Goal: Find specific page/section: Find specific page/section

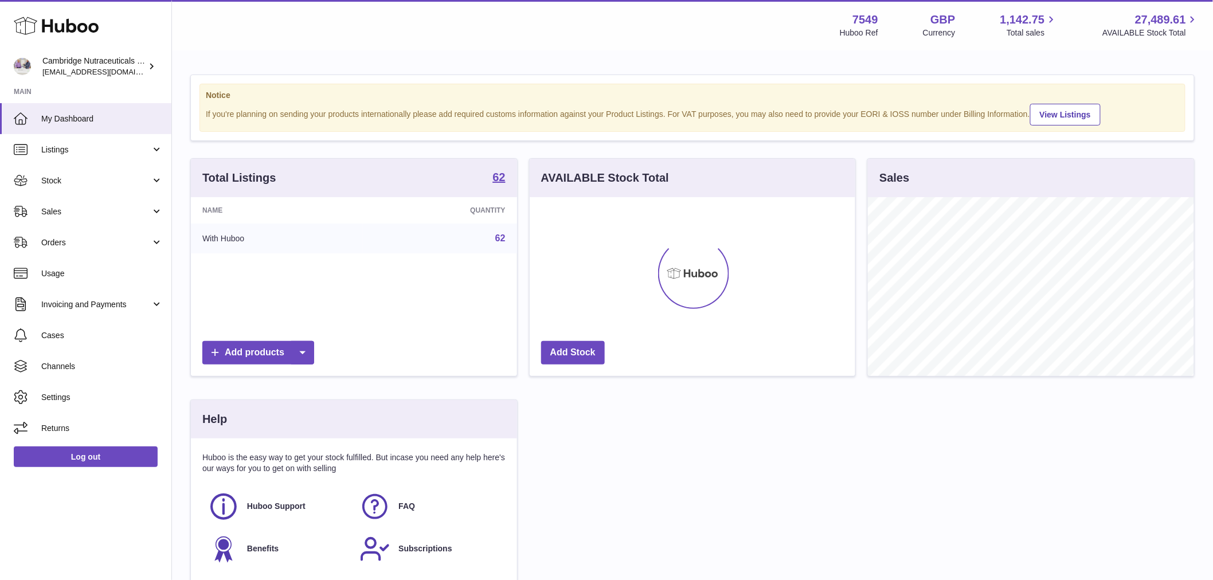
scroll to position [179, 329]
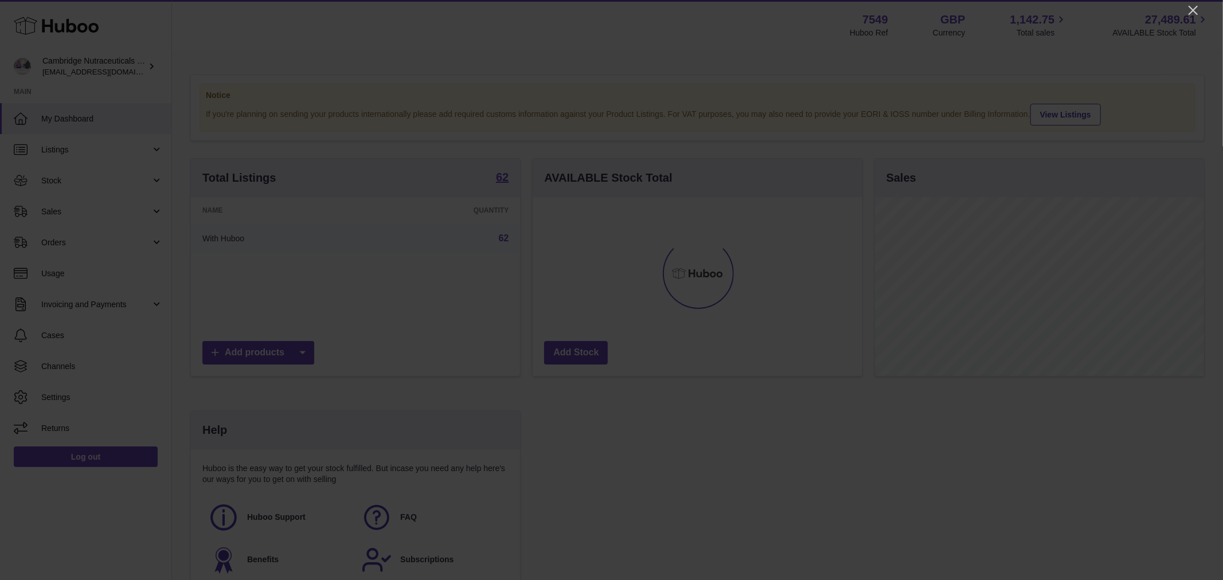
click at [1195, 7] on icon "Close" at bounding box center [1193, 10] width 14 height 14
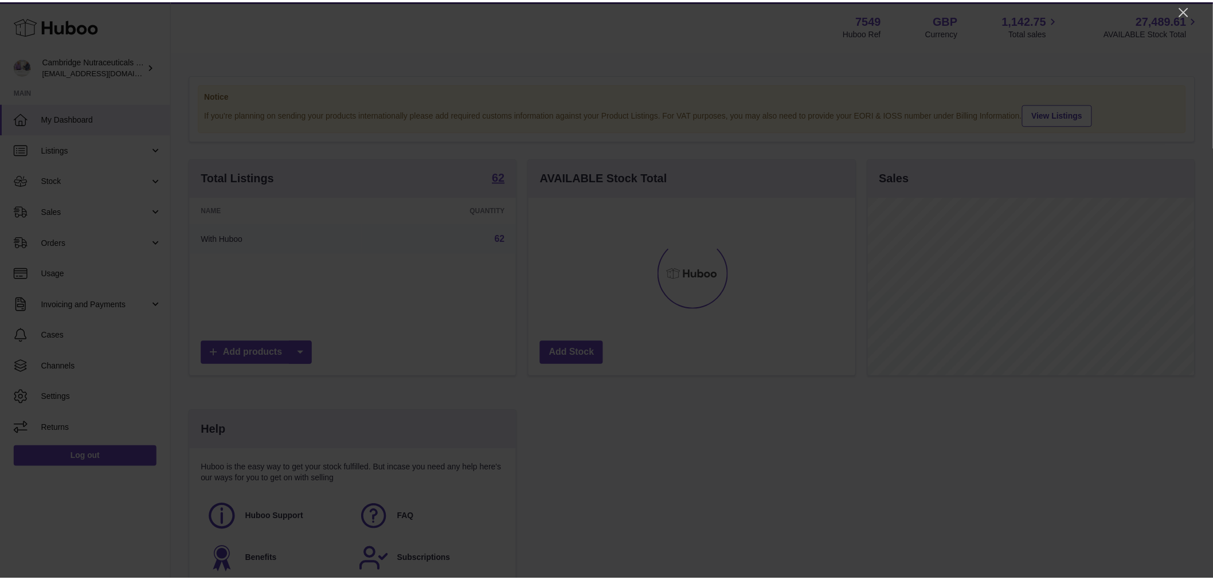
scroll to position [573015, 572869]
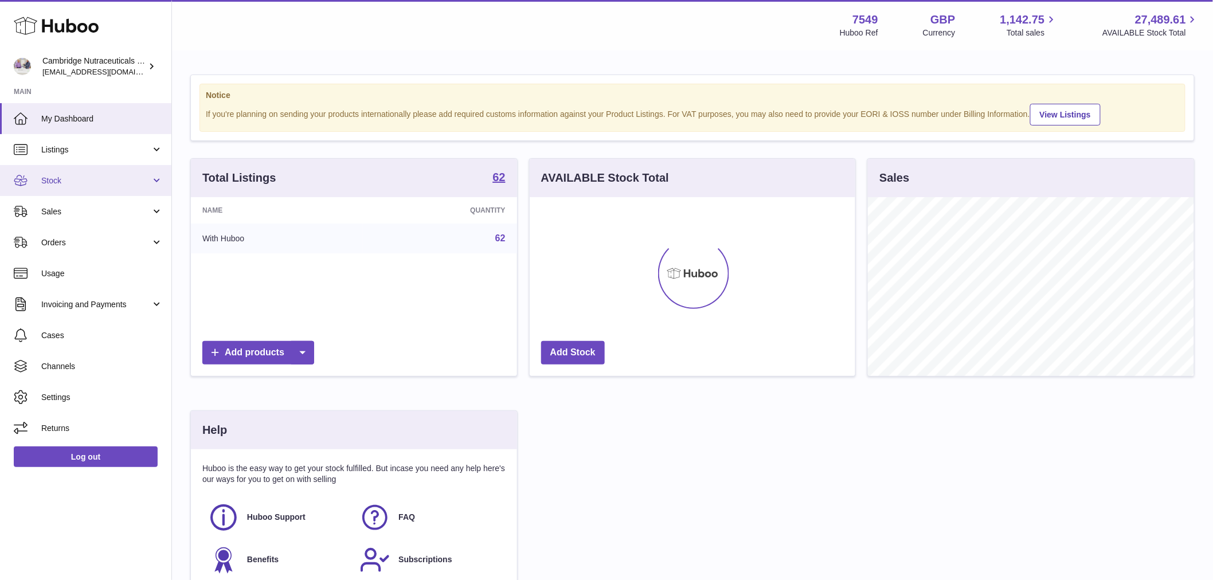
click at [70, 182] on span "Stock" at bounding box center [95, 180] width 109 height 11
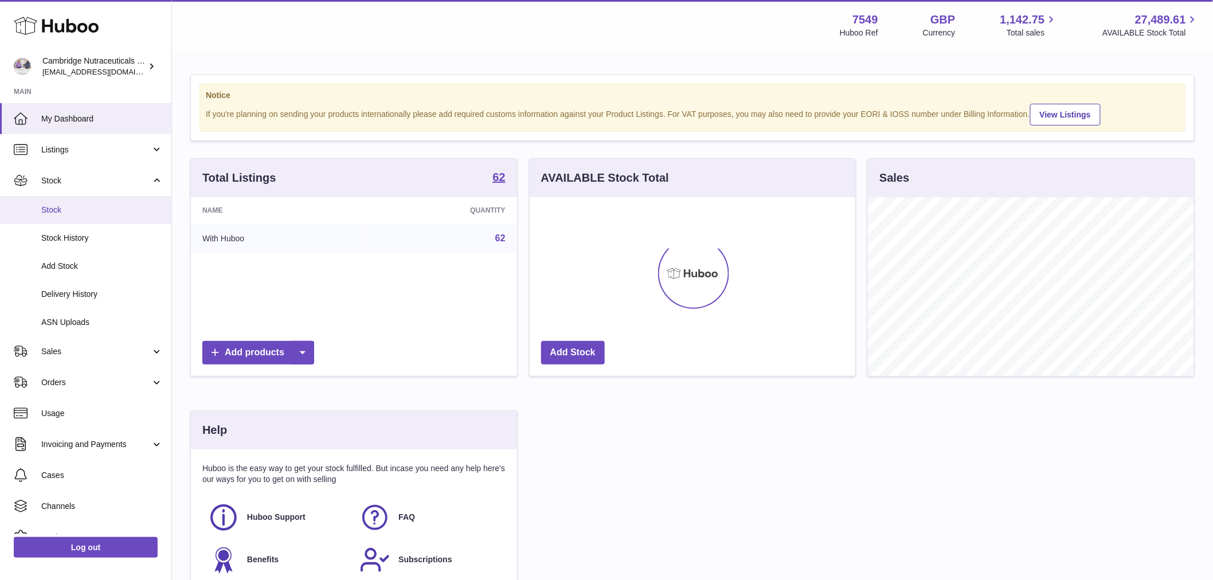
click at [65, 221] on link "Stock" at bounding box center [85, 210] width 171 height 28
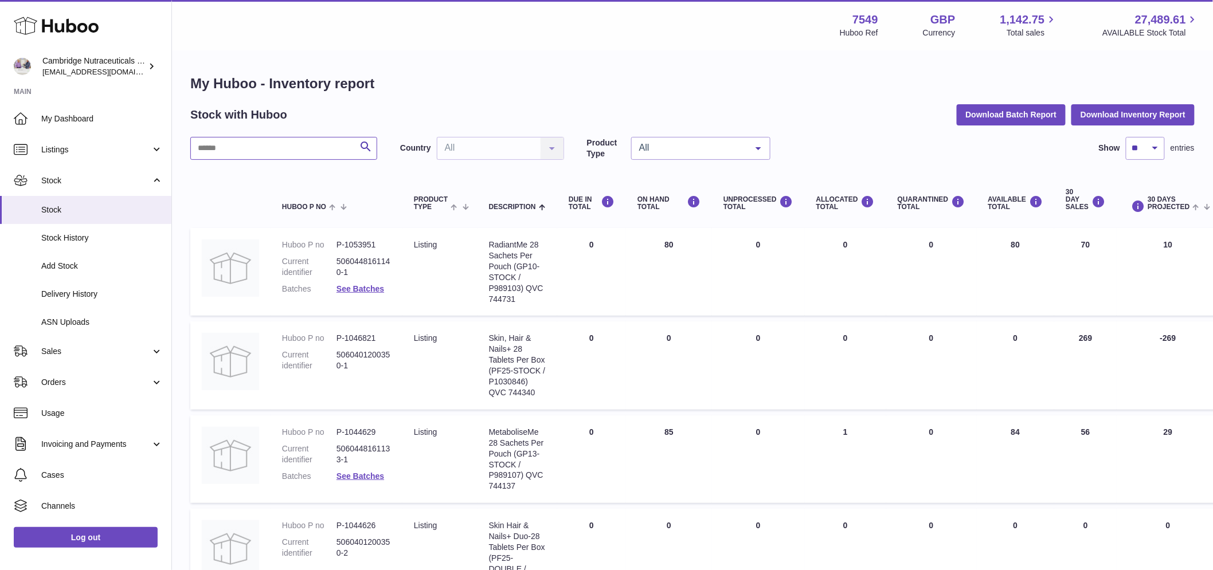
click at [272, 144] on input "text" at bounding box center [283, 148] width 187 height 23
click at [79, 353] on span "Sales" at bounding box center [95, 351] width 109 height 11
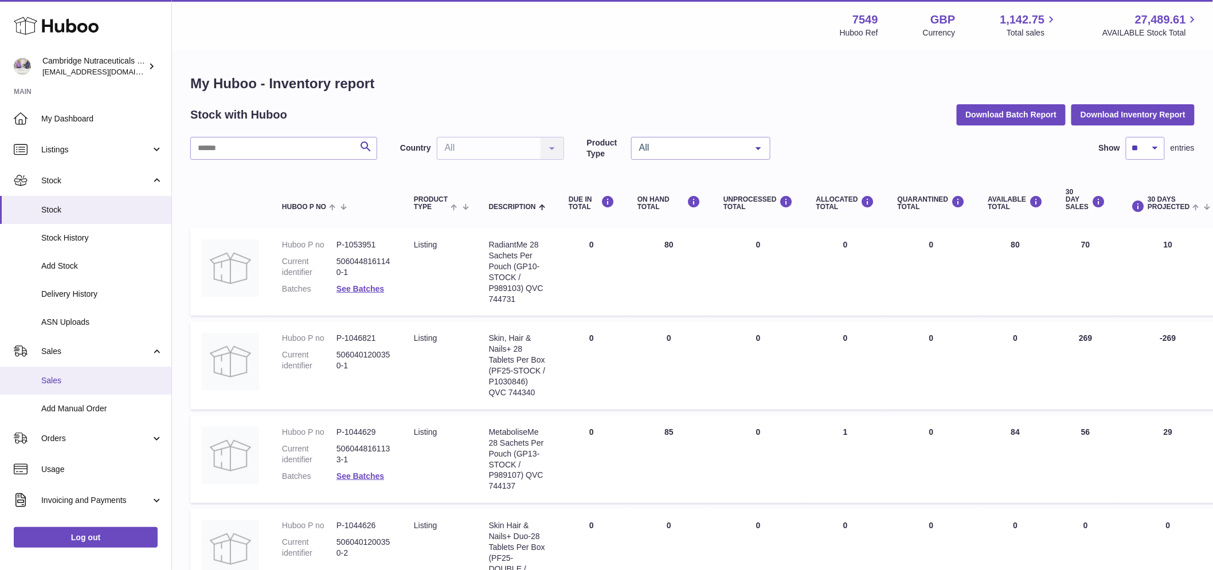
click at [79, 377] on span "Sales" at bounding box center [102, 380] width 122 height 11
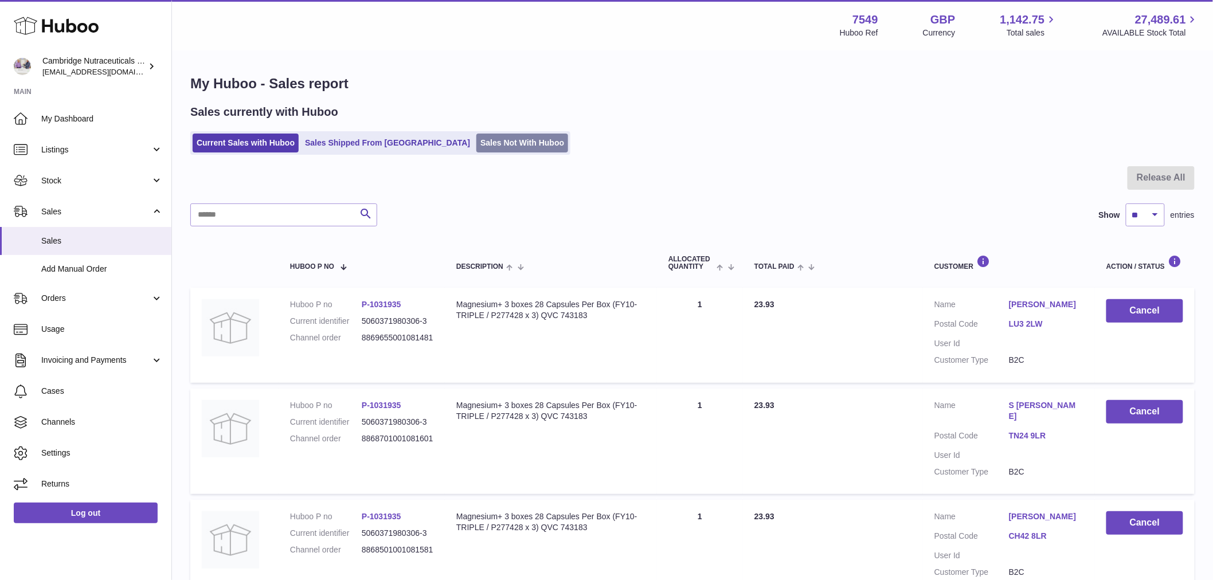
click at [476, 139] on link "Sales Not With Huboo" at bounding box center [522, 143] width 92 height 19
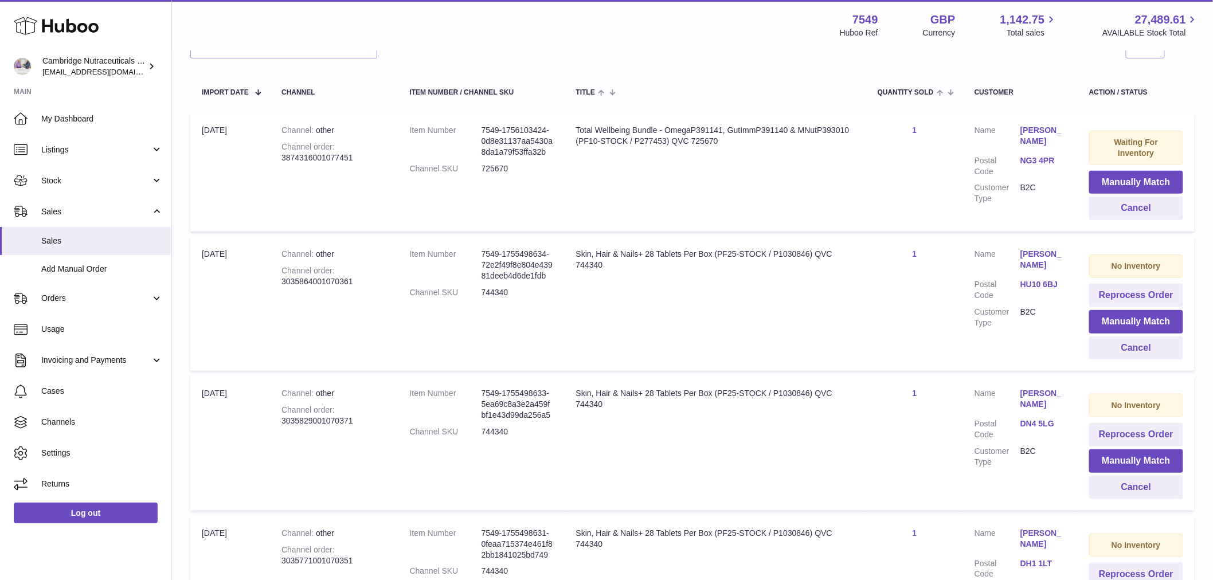
scroll to position [65, 0]
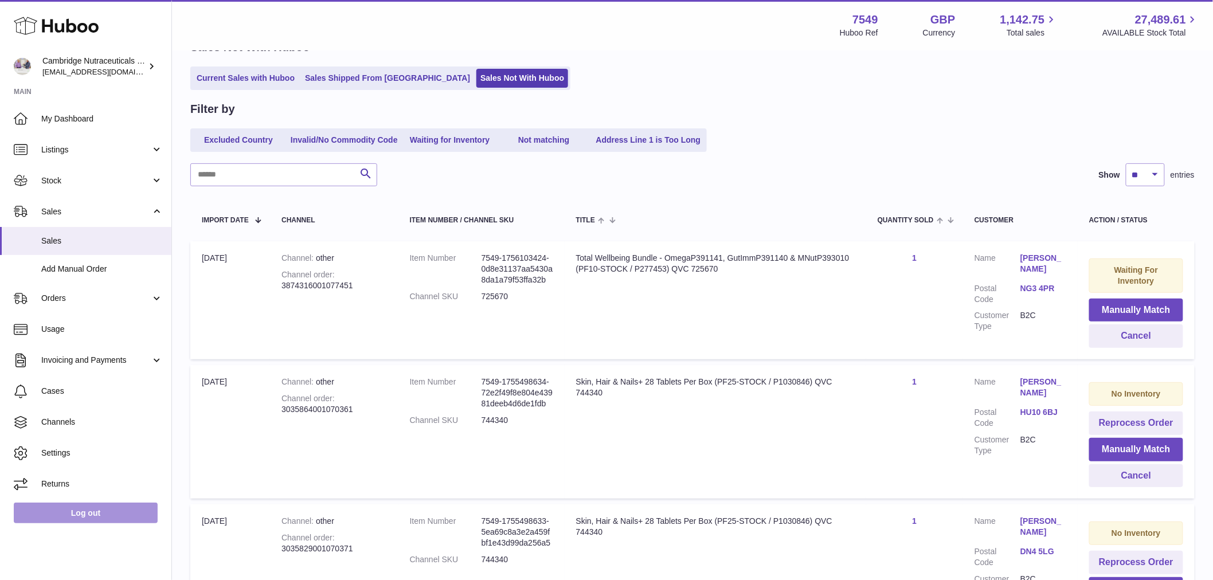
click at [84, 514] on link "Log out" at bounding box center [86, 513] width 144 height 21
